Goal: Transaction & Acquisition: Subscribe to service/newsletter

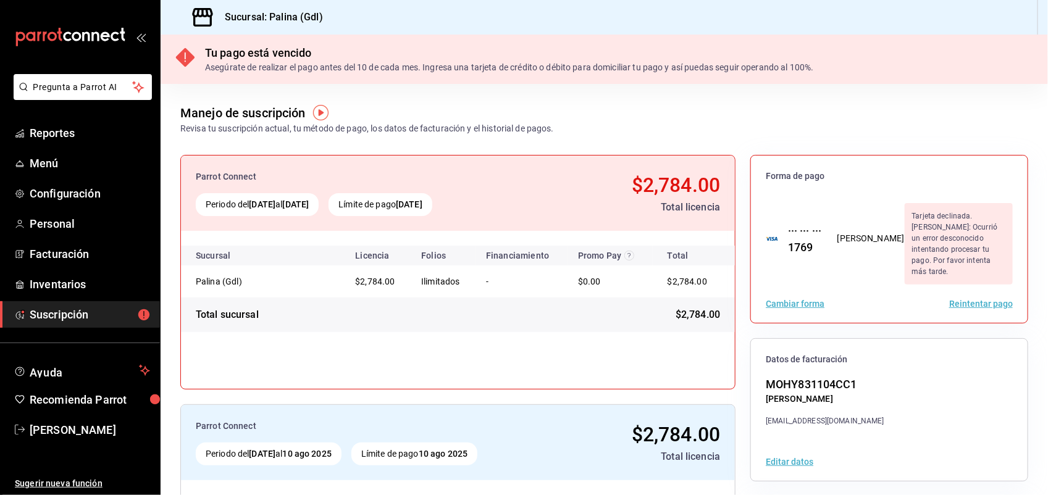
click at [786, 299] on button "Cambiar forma" at bounding box center [795, 303] width 59 height 9
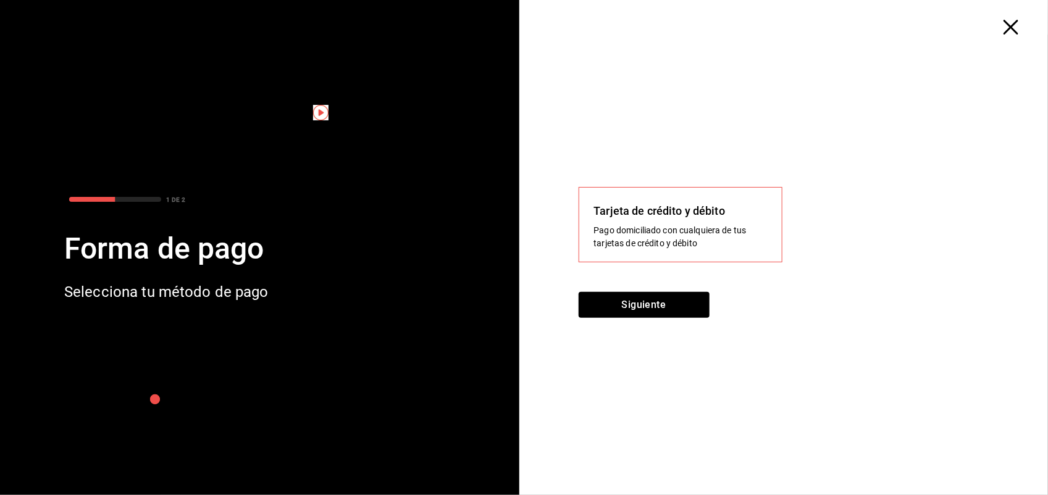
click at [609, 224] on div "Pago domiciliado con cualquiera de tus tarjetas de crédito y débito" at bounding box center [680, 237] width 173 height 26
click at [800, 321] on div "Siguiente" at bounding box center [788, 312] width 420 height 41
click at [182, 291] on div "Selecciona tu método de pago" at bounding box center [166, 292] width 204 height 22
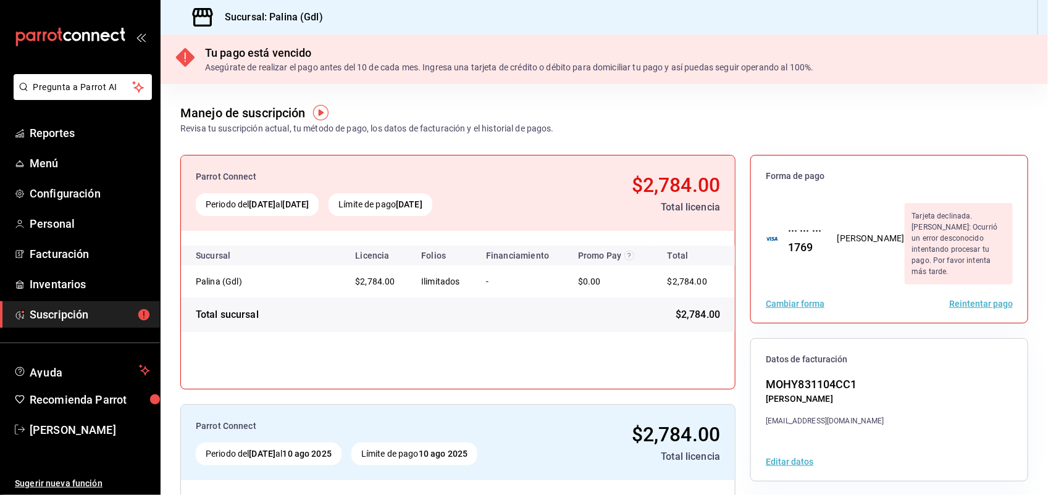
click at [930, 224] on div "Tarjeta declinada. [PERSON_NAME]: Ocurrió un error desconocido intentando proce…" at bounding box center [958, 243] width 108 height 81
click at [814, 285] on div "Cambiar forma Reintentar pago" at bounding box center [889, 304] width 277 height 38
click at [795, 299] on button "Cambiar forma" at bounding box center [795, 303] width 59 height 9
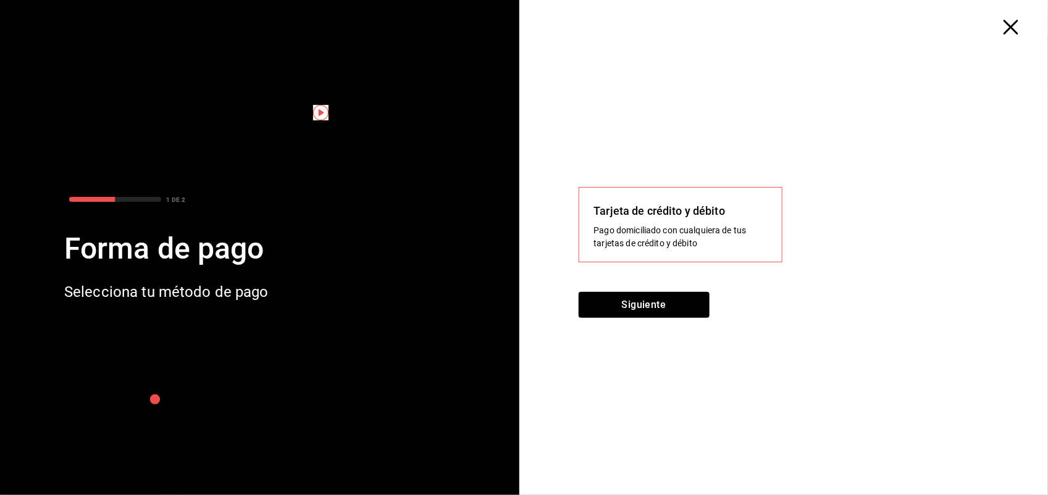
click at [687, 216] on div "Tarjeta de crédito y débito" at bounding box center [680, 211] width 173 height 17
click at [646, 299] on button "Siguiente" at bounding box center [643, 305] width 131 height 26
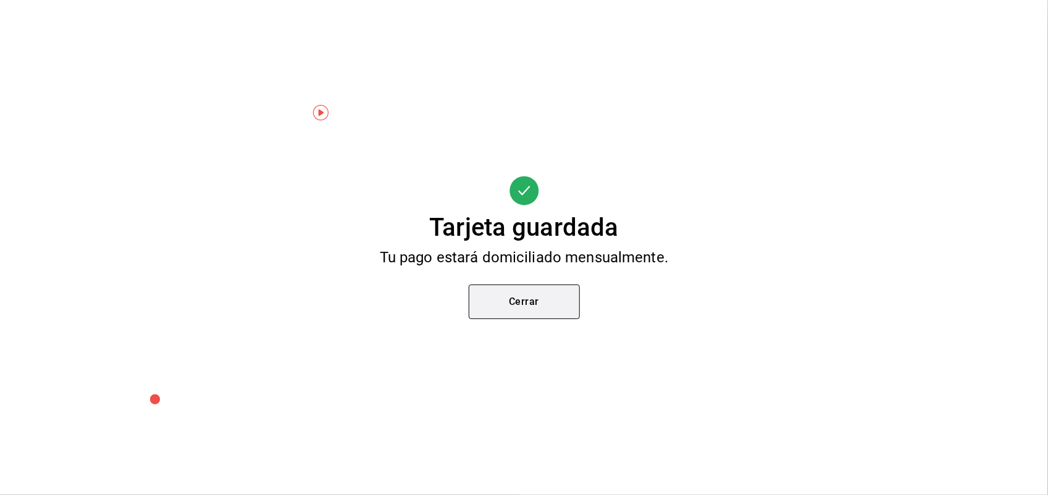
click at [558, 298] on button "Cerrar" at bounding box center [524, 302] width 111 height 35
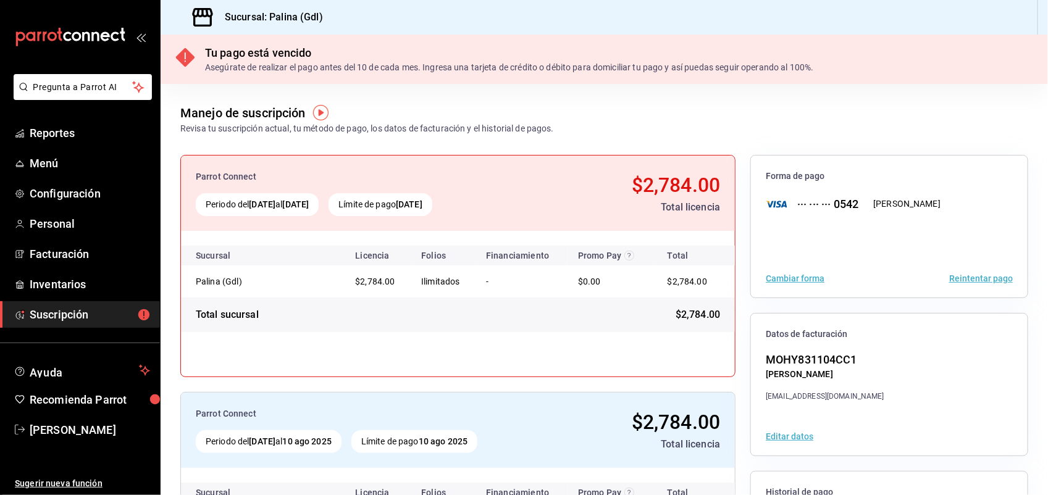
click at [951, 279] on button "Reintentar pago" at bounding box center [981, 278] width 64 height 9
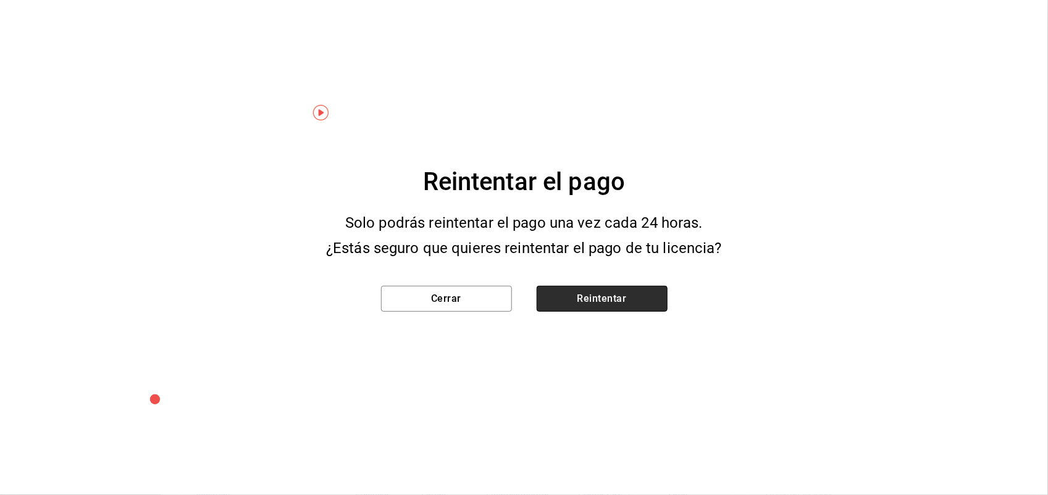
click at [587, 291] on button "Reintentar" at bounding box center [602, 299] width 131 height 26
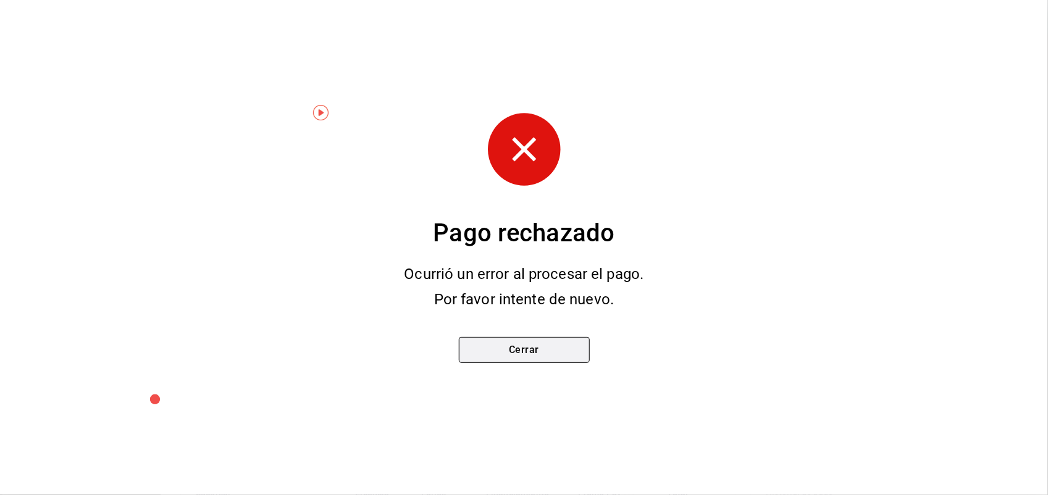
click at [551, 352] on button "Cerrar" at bounding box center [524, 350] width 131 height 26
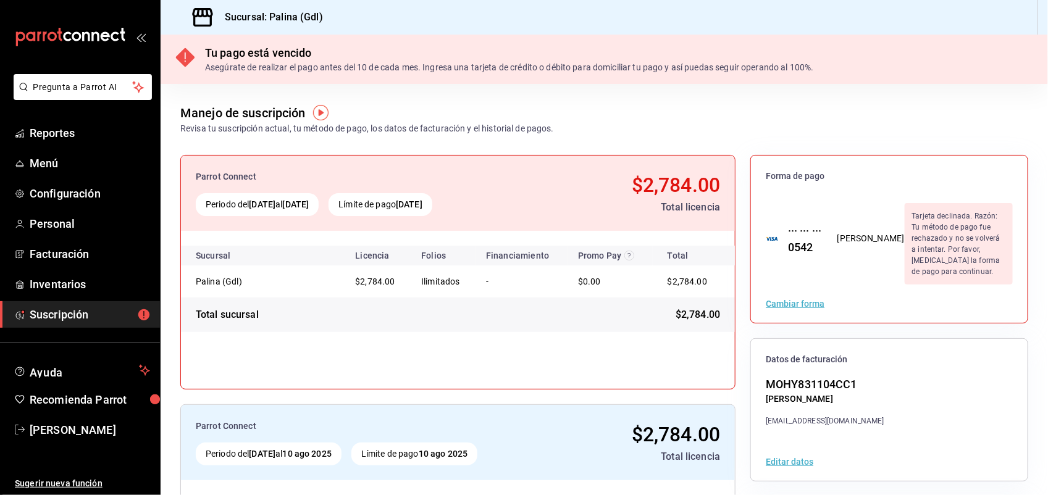
click at [904, 240] on div "Tarjeta declinada. Razón: Tu método de pago fue rechazado y no se volverá a int…" at bounding box center [958, 243] width 108 height 81
drag, startPoint x: 901, startPoint y: 240, endPoint x: 751, endPoint y: 204, distance: 154.7
click at [751, 204] on div "··· ··· ··· 0542 Yocelin Crisllely Montiel Hinojosa Tarjeta declinada. Razón: T…" at bounding box center [889, 238] width 277 height 91
click at [45, 317] on span "Suscripción" at bounding box center [90, 314] width 120 height 17
click at [44, 315] on span "Suscripción" at bounding box center [90, 314] width 120 height 17
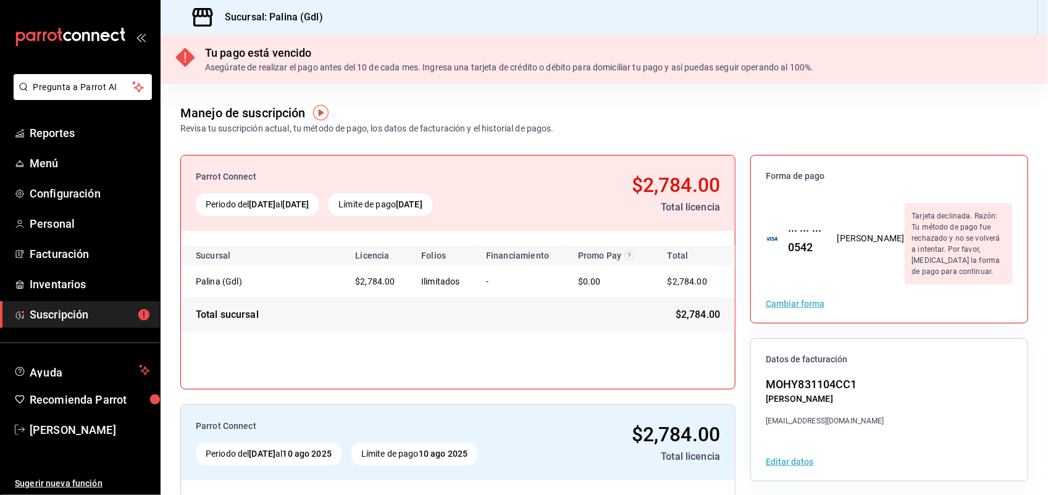
click at [900, 285] on div "Cambiar forma" at bounding box center [889, 304] width 277 height 38
click at [325, 110] on img "button" at bounding box center [320, 112] width 15 height 15
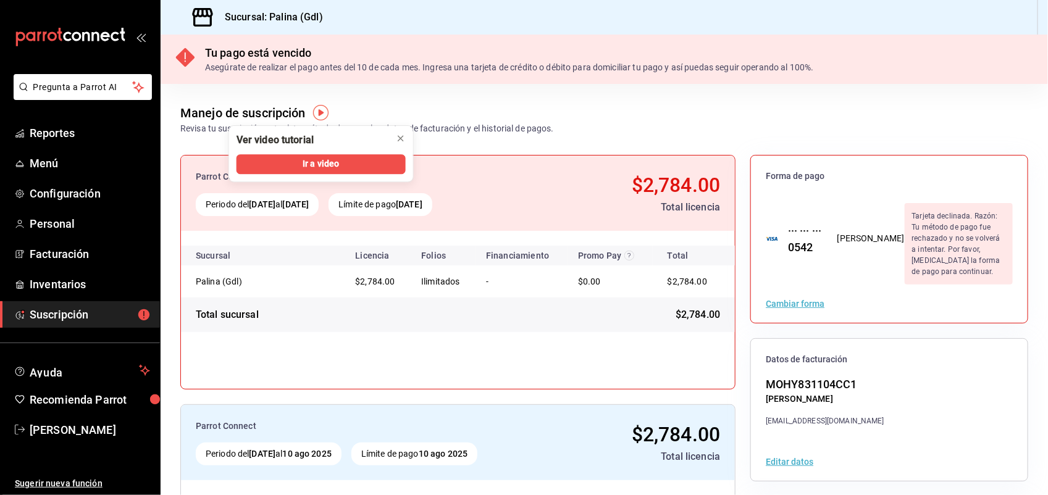
click at [785, 299] on button "Cambiar forma" at bounding box center [795, 303] width 59 height 9
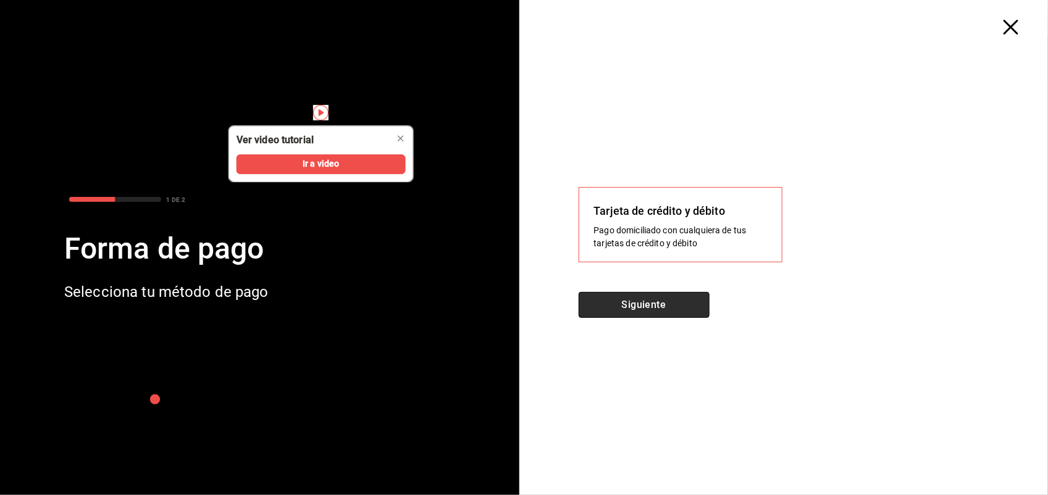
click at [668, 303] on button "Siguiente" at bounding box center [643, 305] width 131 height 26
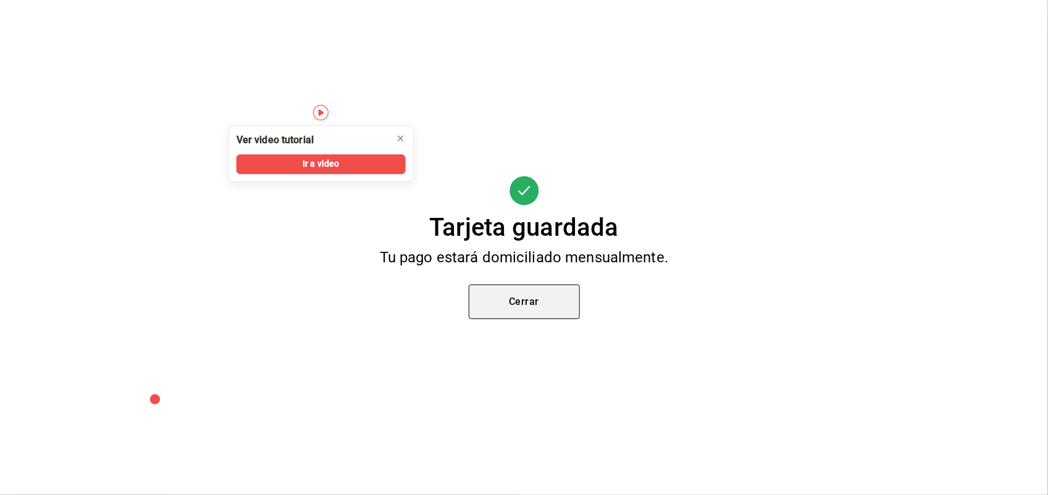
click at [548, 316] on button "Cerrar" at bounding box center [524, 302] width 111 height 35
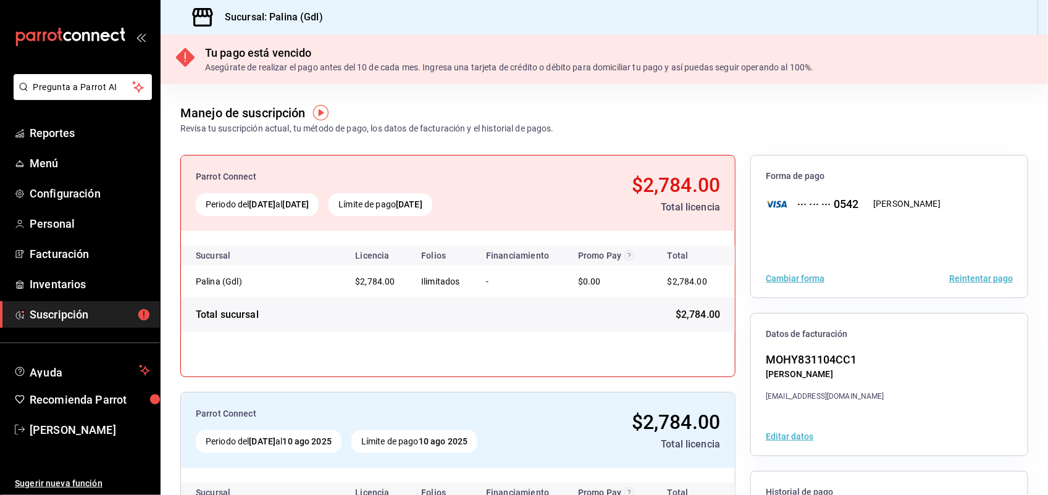
click at [951, 282] on button "Reintentar pago" at bounding box center [981, 278] width 64 height 9
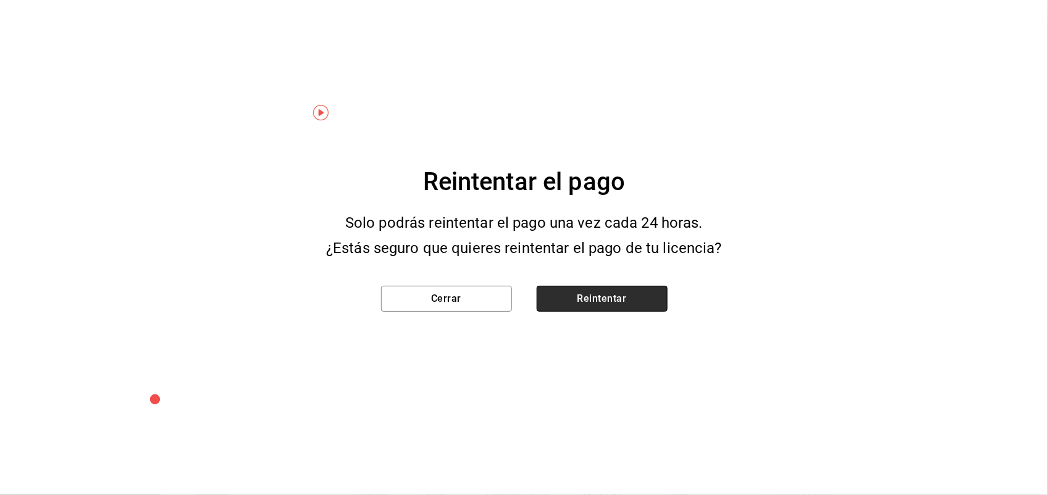
click at [613, 286] on button "Reintentar" at bounding box center [602, 299] width 131 height 26
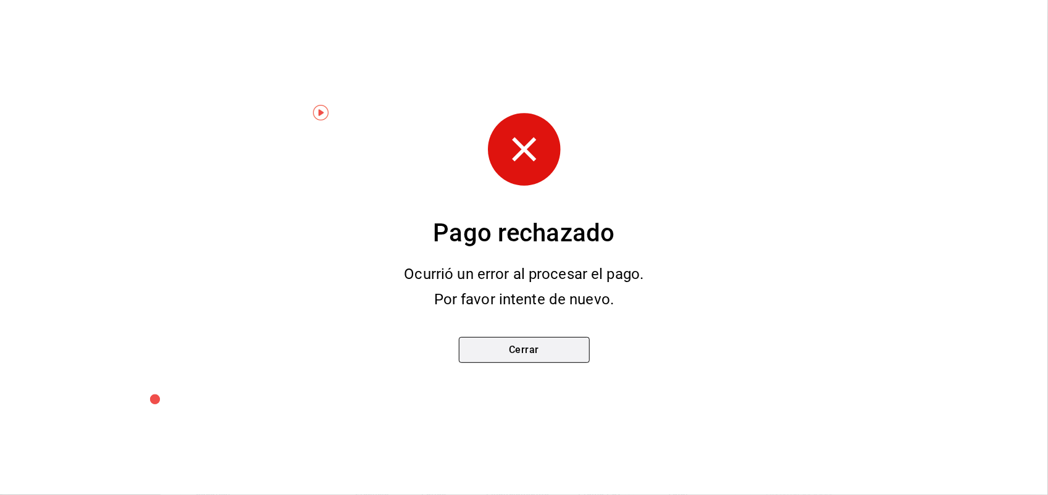
click at [575, 341] on button "Cerrar" at bounding box center [524, 350] width 131 height 26
